Goal: Find specific page/section: Find specific page/section

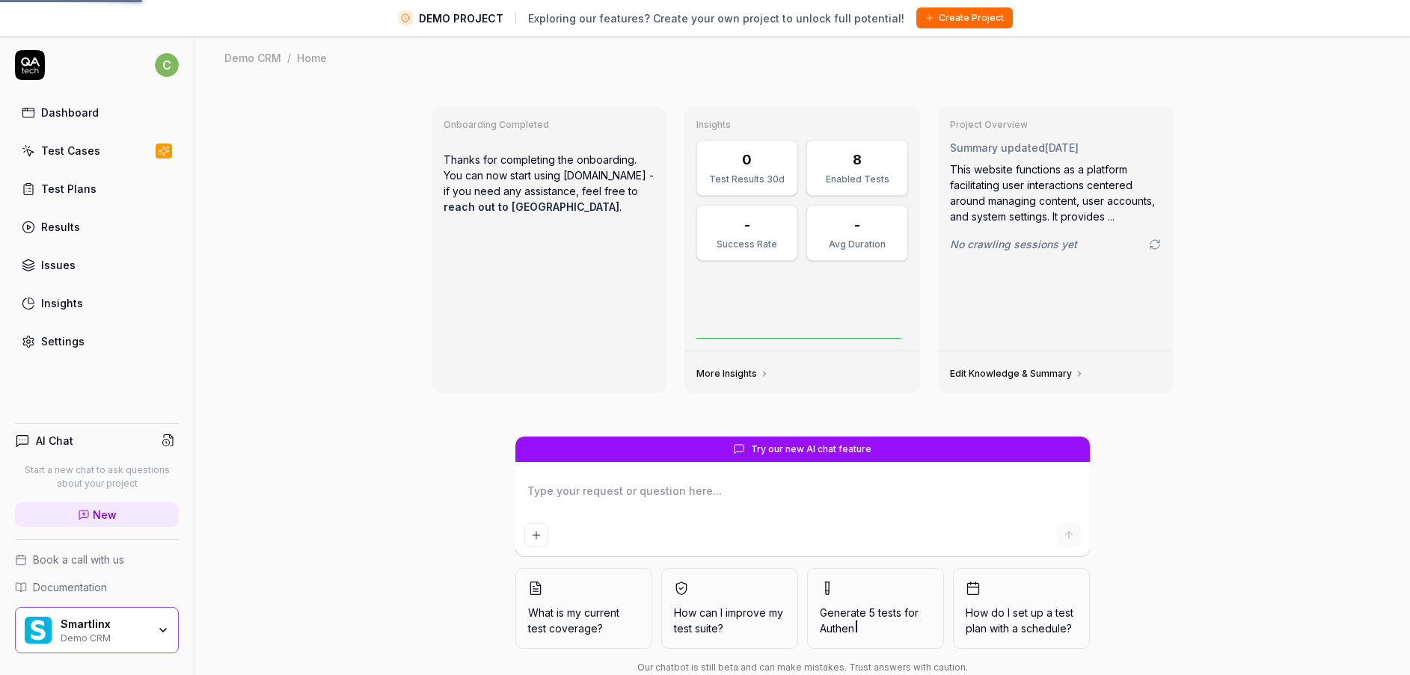
click at [142, 628] on div "Smartlinx" at bounding box center [104, 624] width 87 height 13
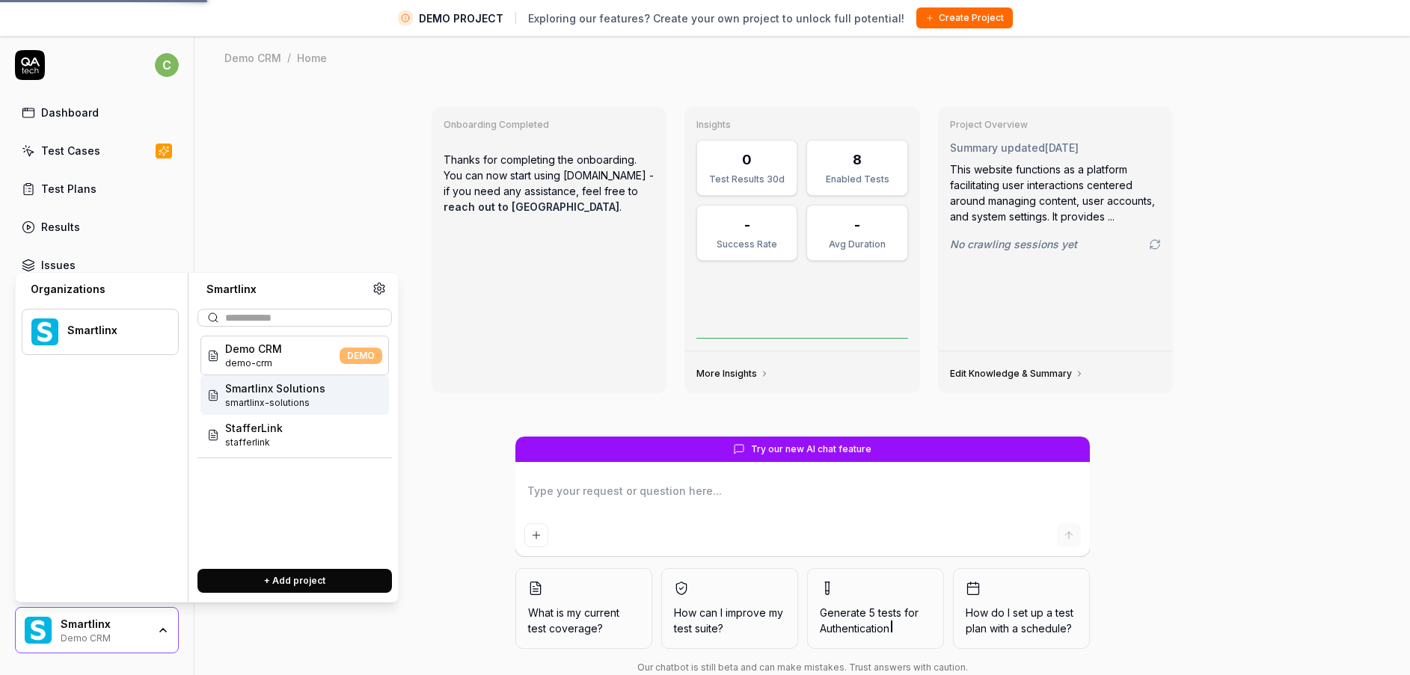
click at [282, 399] on span "smartlinx-solutions" at bounding box center [275, 402] width 100 height 13
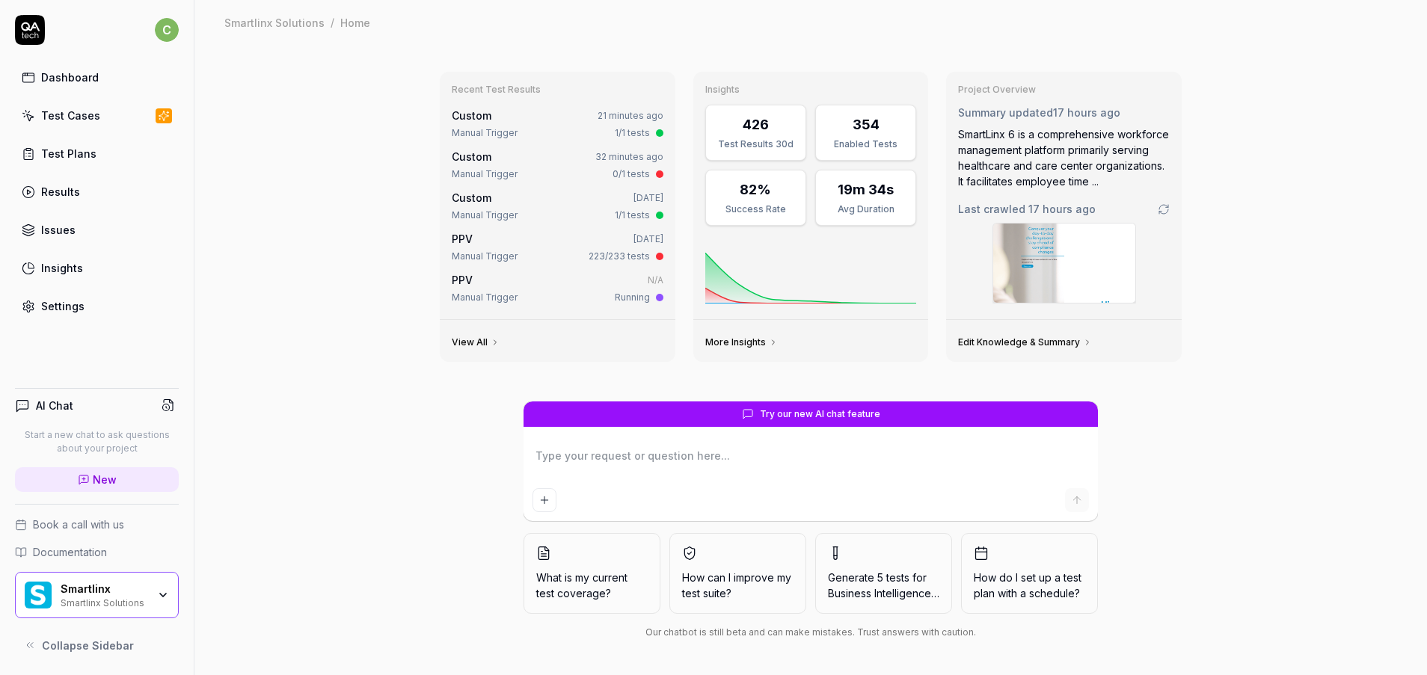
click at [88, 593] on div "Smartlinx" at bounding box center [104, 589] width 87 height 13
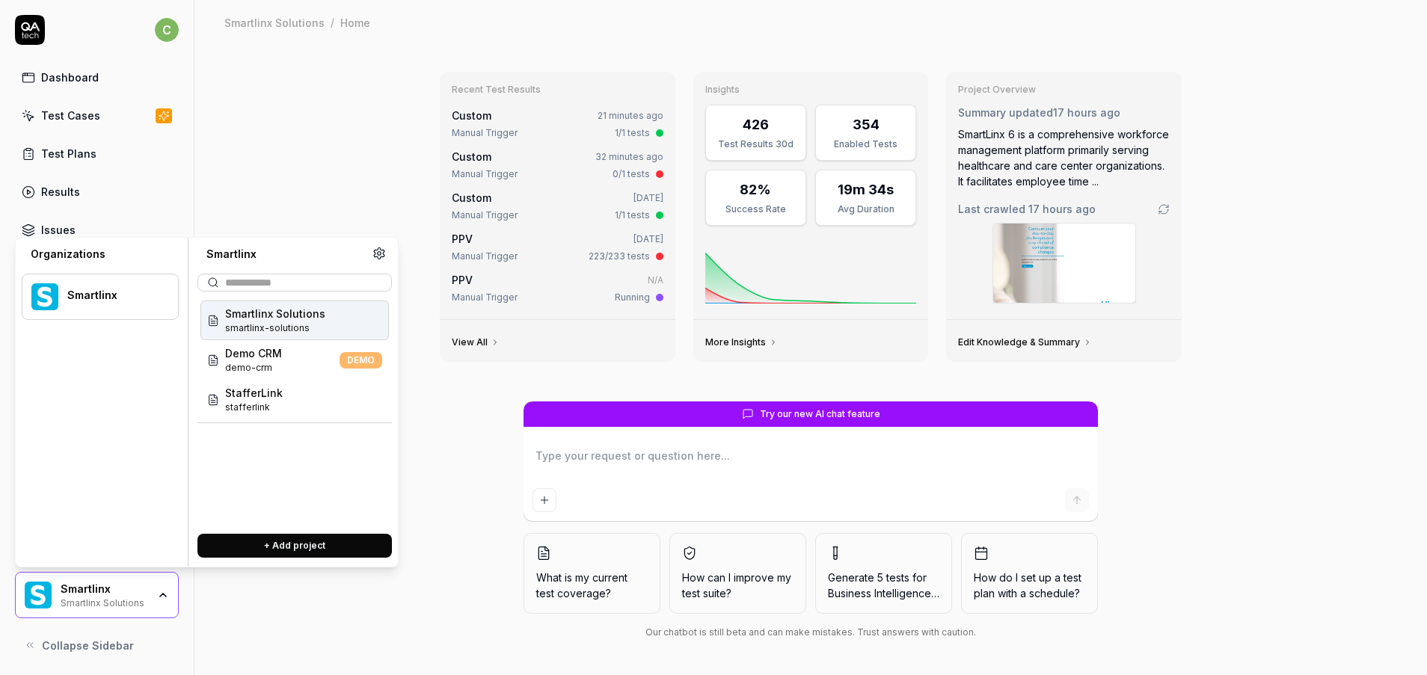
click at [88, 593] on div "Smartlinx" at bounding box center [104, 589] width 87 height 13
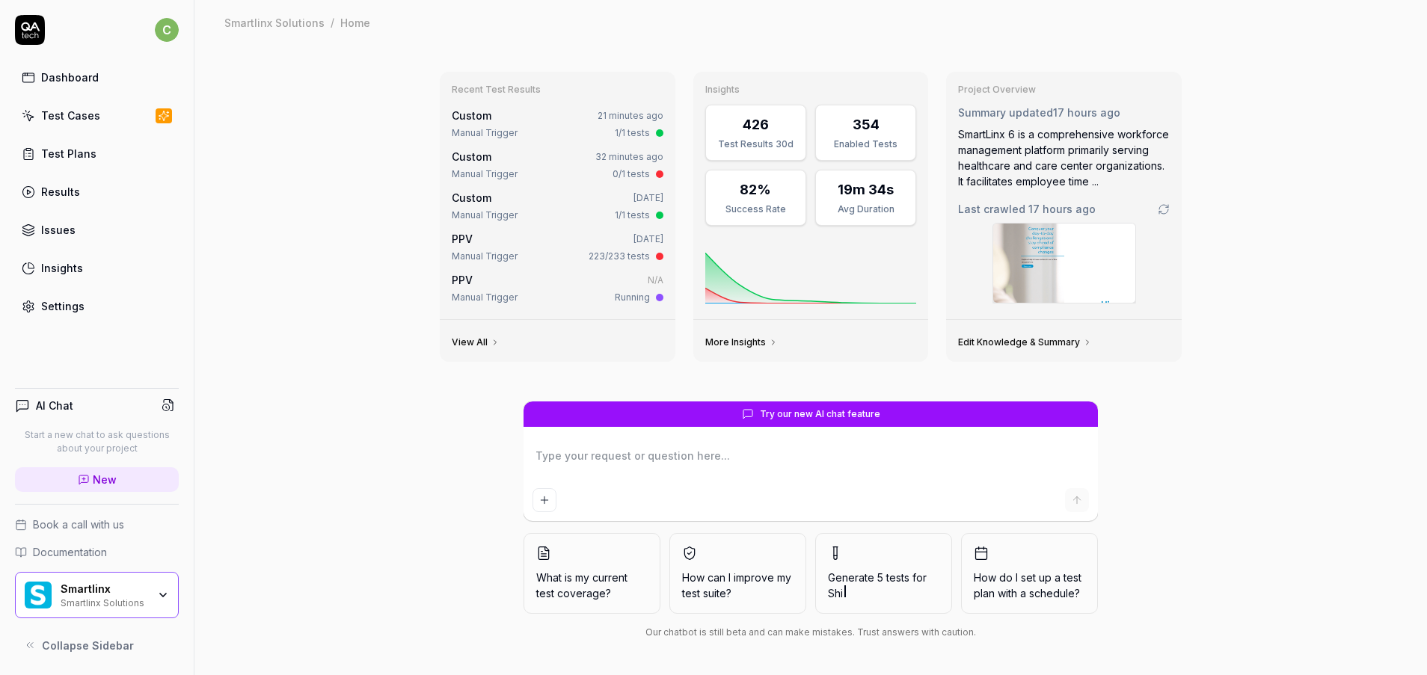
click at [85, 114] on div "Test Cases" at bounding box center [70, 116] width 59 height 16
type textarea "*"
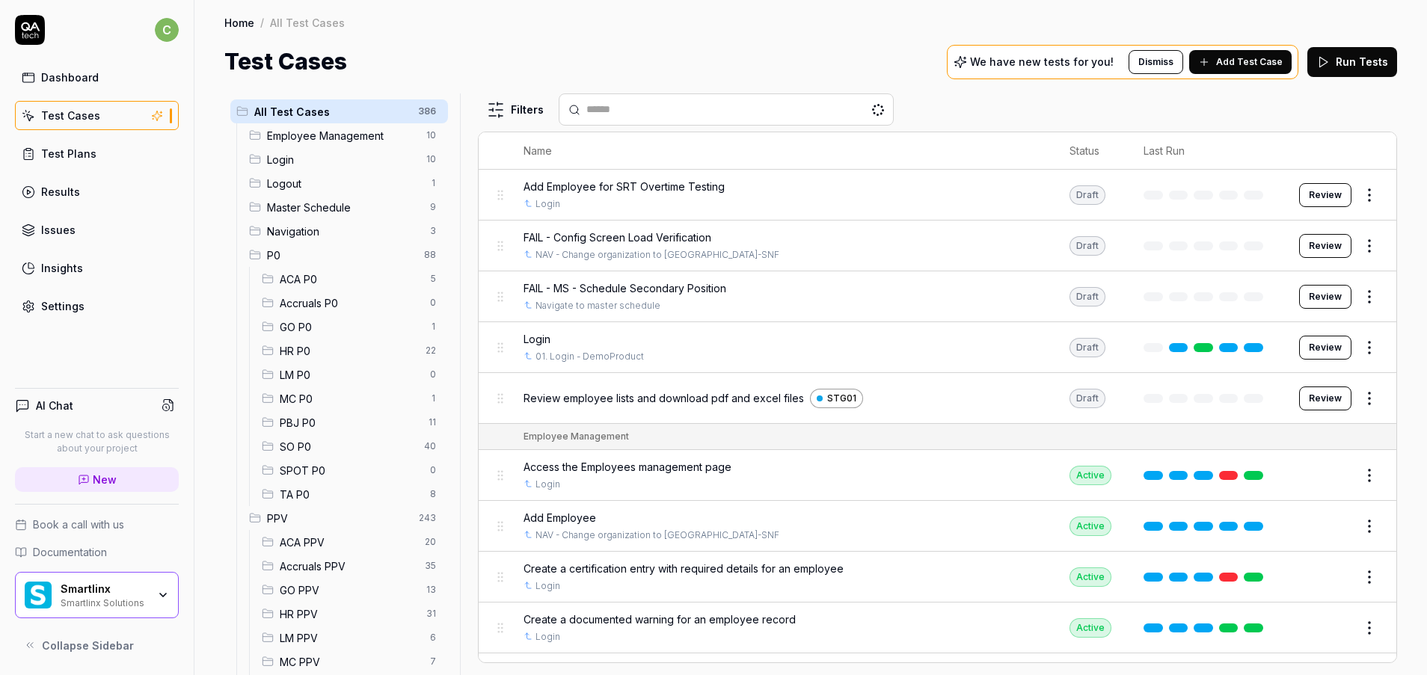
click at [314, 439] on span "SO P0" at bounding box center [347, 447] width 135 height 16
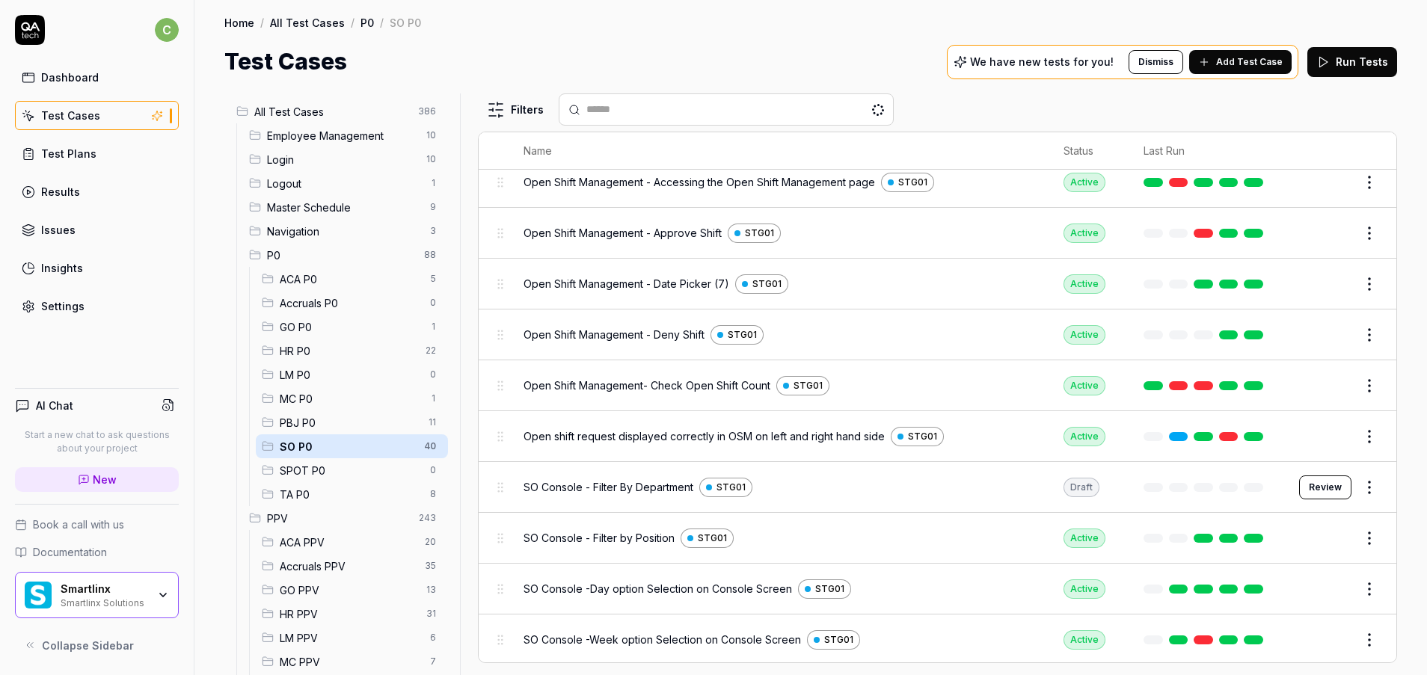
scroll to position [789, 0]
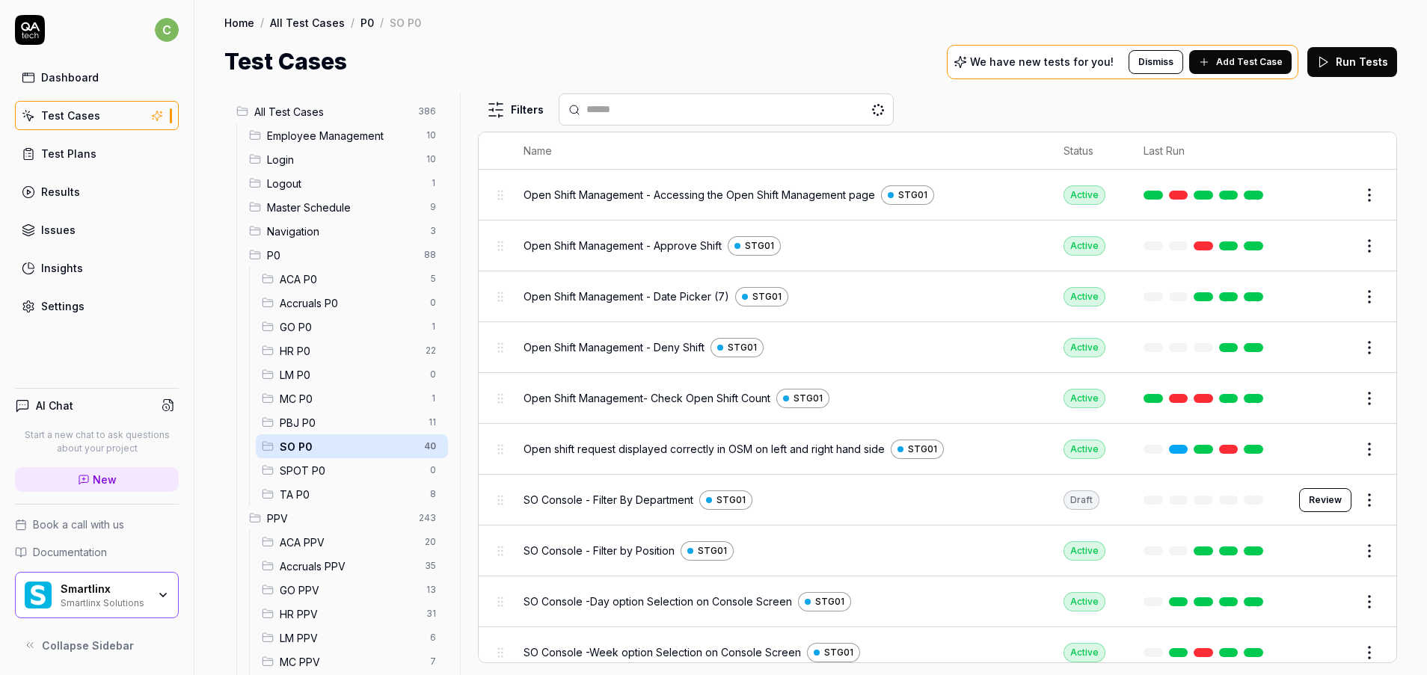
click at [328, 277] on span "ACA P0" at bounding box center [350, 279] width 141 height 16
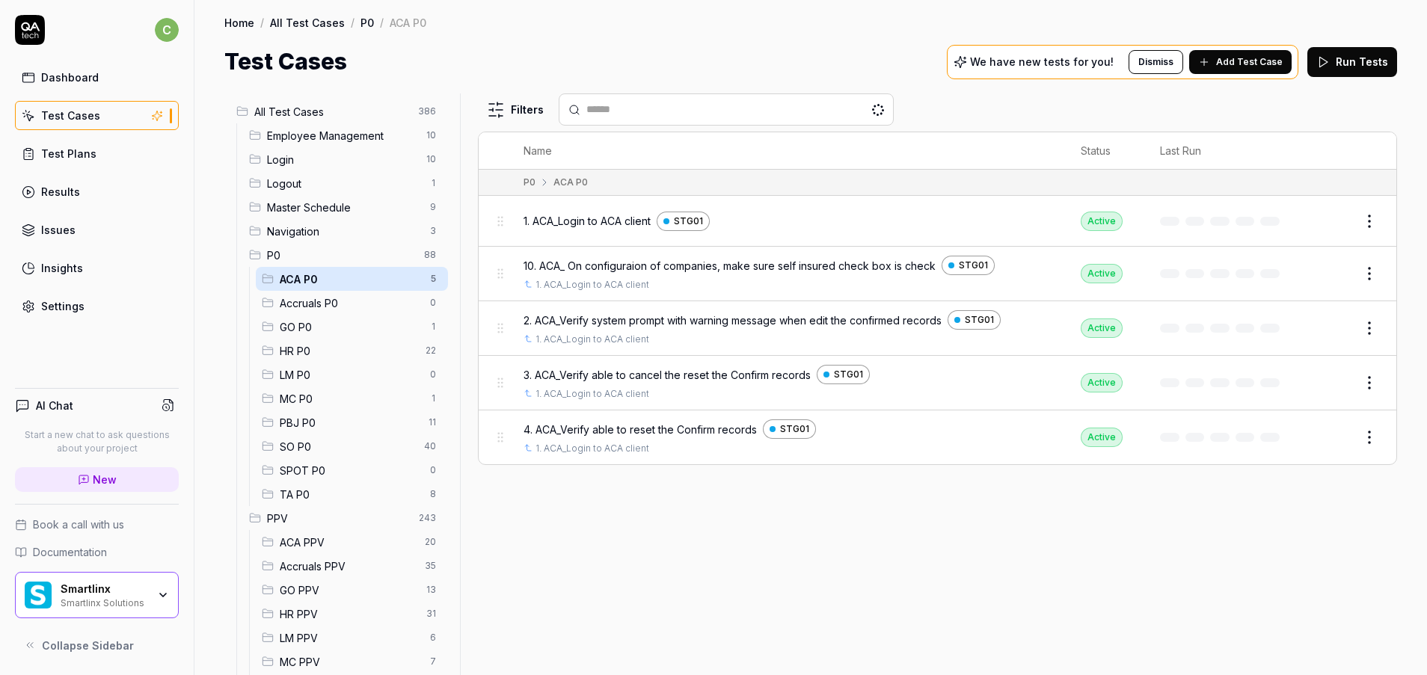
scroll to position [0, 0]
click at [310, 300] on span "Accruals P0" at bounding box center [350, 303] width 141 height 16
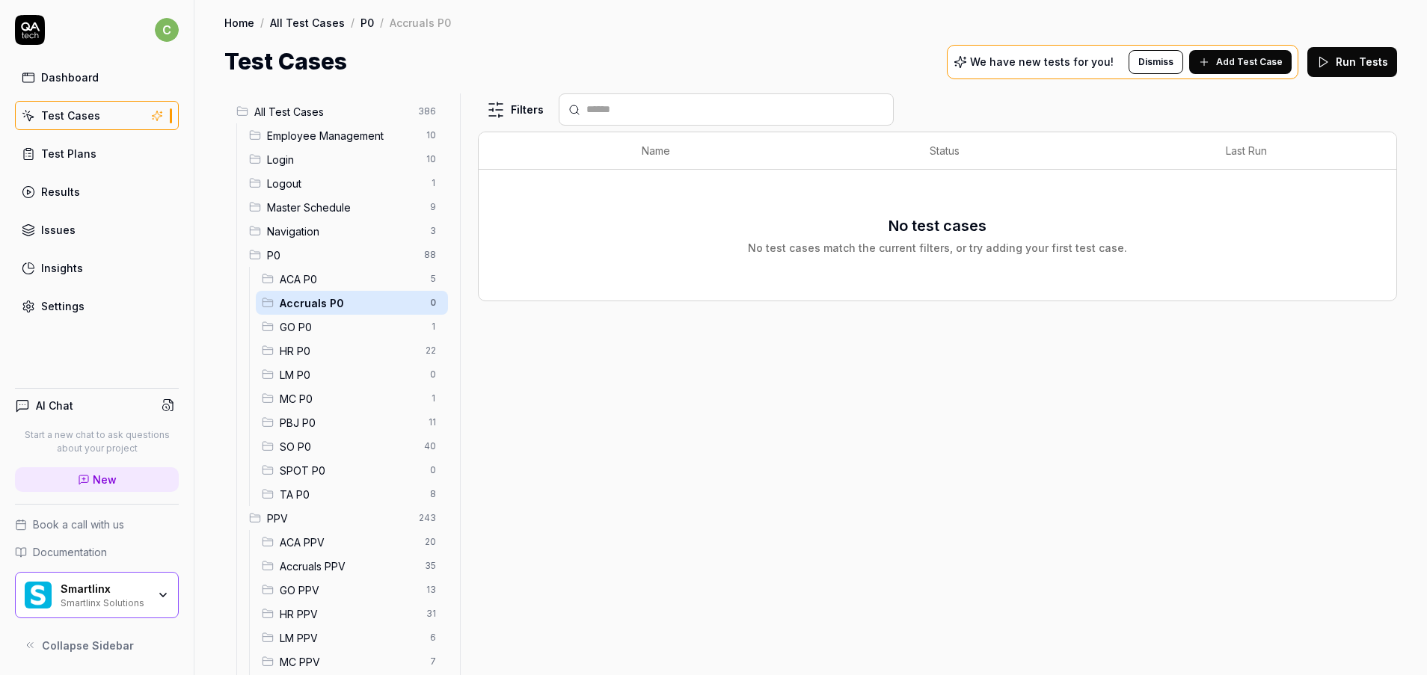
click at [307, 322] on span "GO P0" at bounding box center [350, 327] width 141 height 16
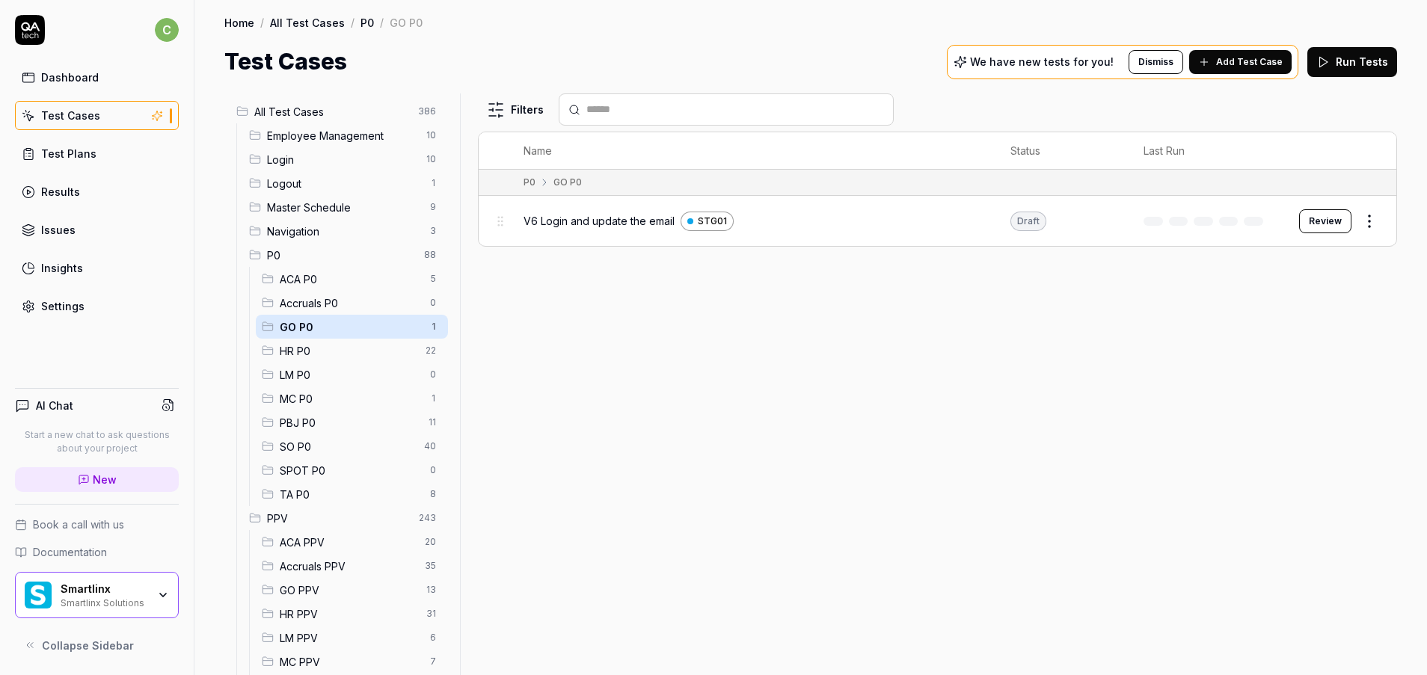
click at [310, 352] on span "HR P0" at bounding box center [348, 351] width 137 height 16
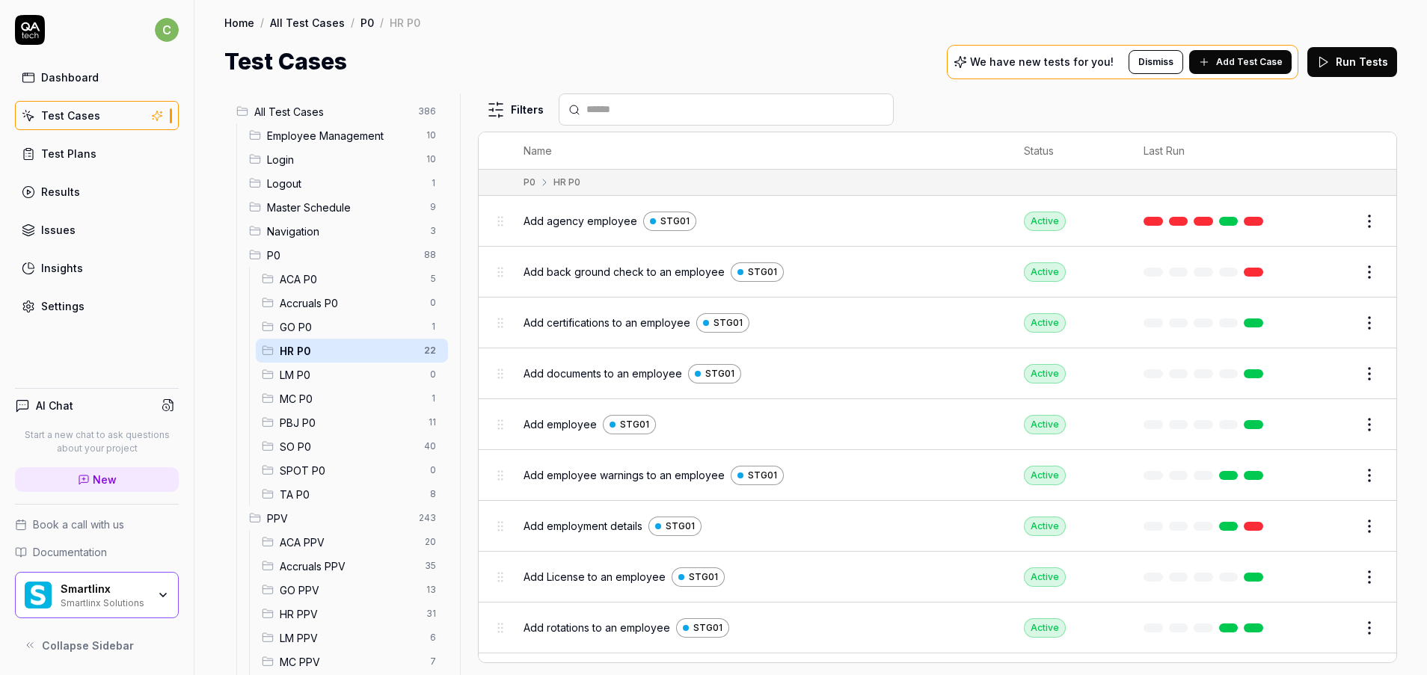
click at [311, 381] on span "LM P0" at bounding box center [350, 375] width 141 height 16
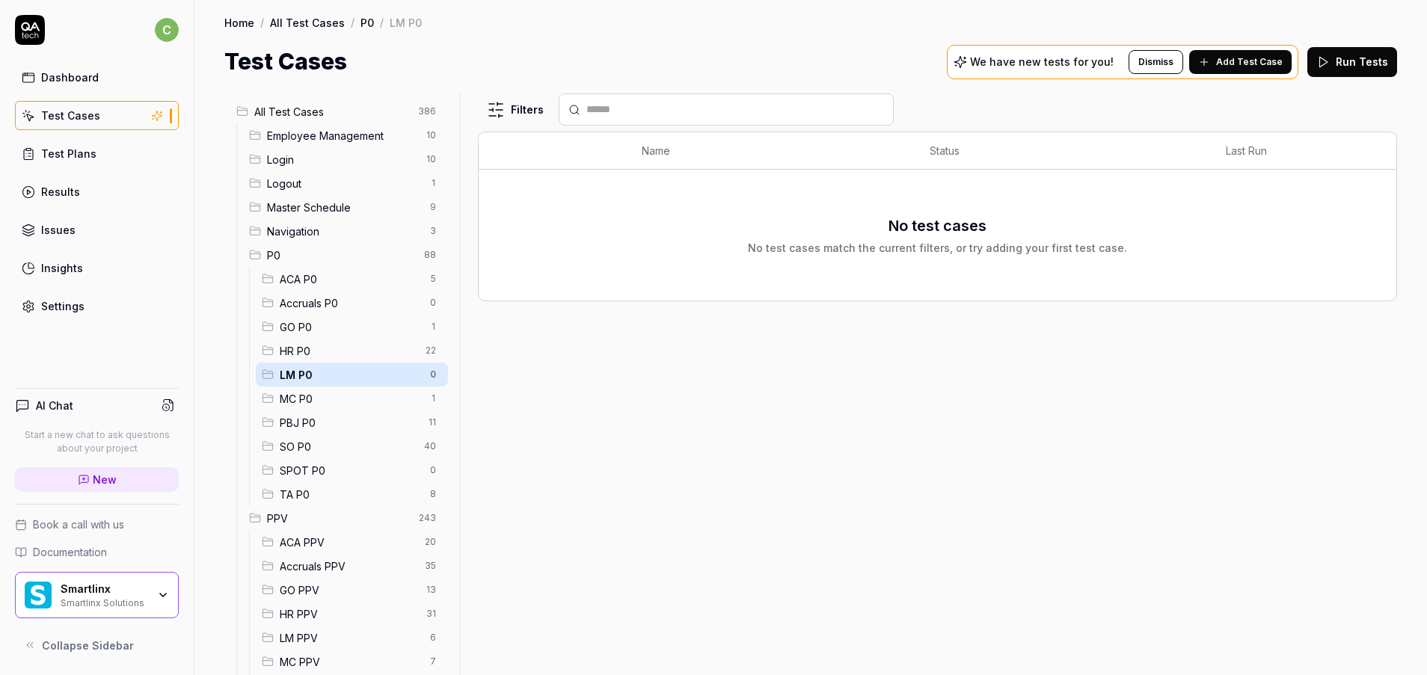
click at [304, 402] on span "MC P0" at bounding box center [350, 399] width 141 height 16
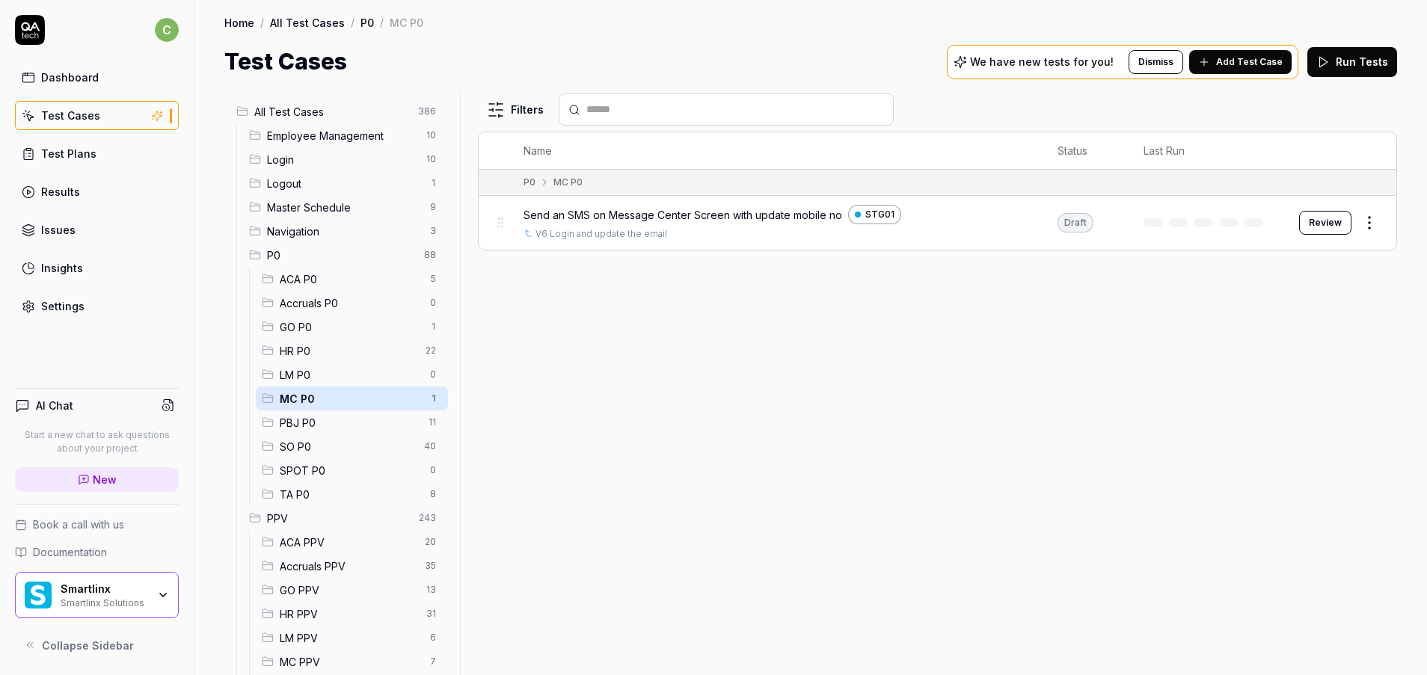
click at [310, 470] on span "SPOT P0" at bounding box center [350, 471] width 141 height 16
